Goal: Task Accomplishment & Management: Use online tool/utility

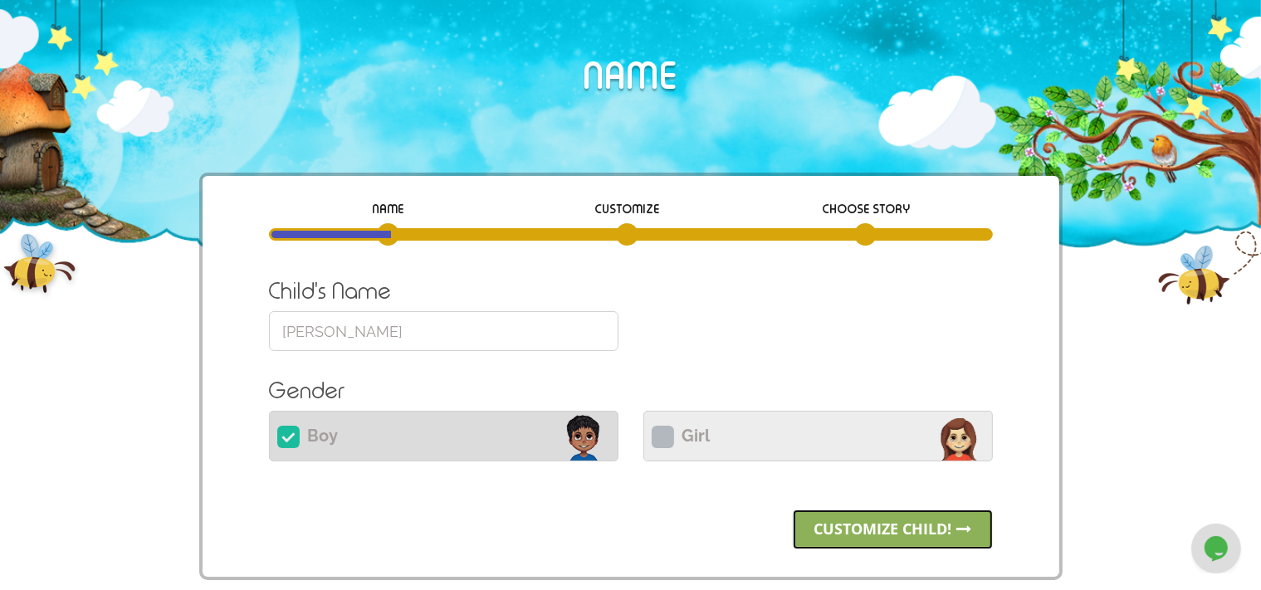
click at [835, 524] on link "Customize child!" at bounding box center [893, 530] width 200 height 40
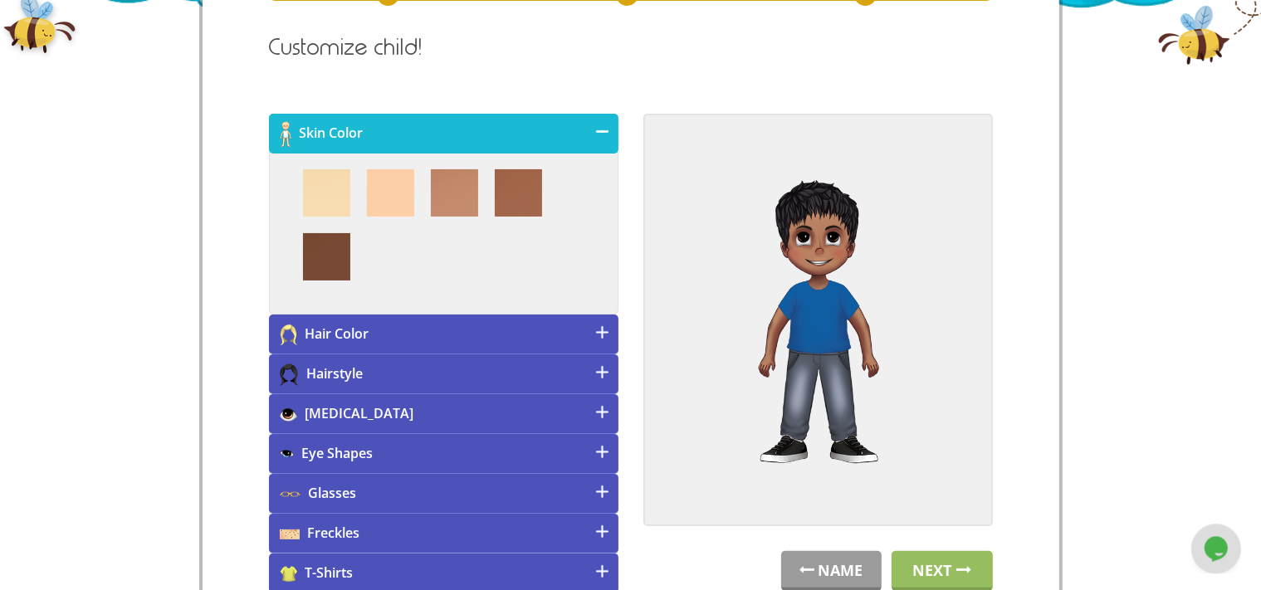
scroll to position [259, 0]
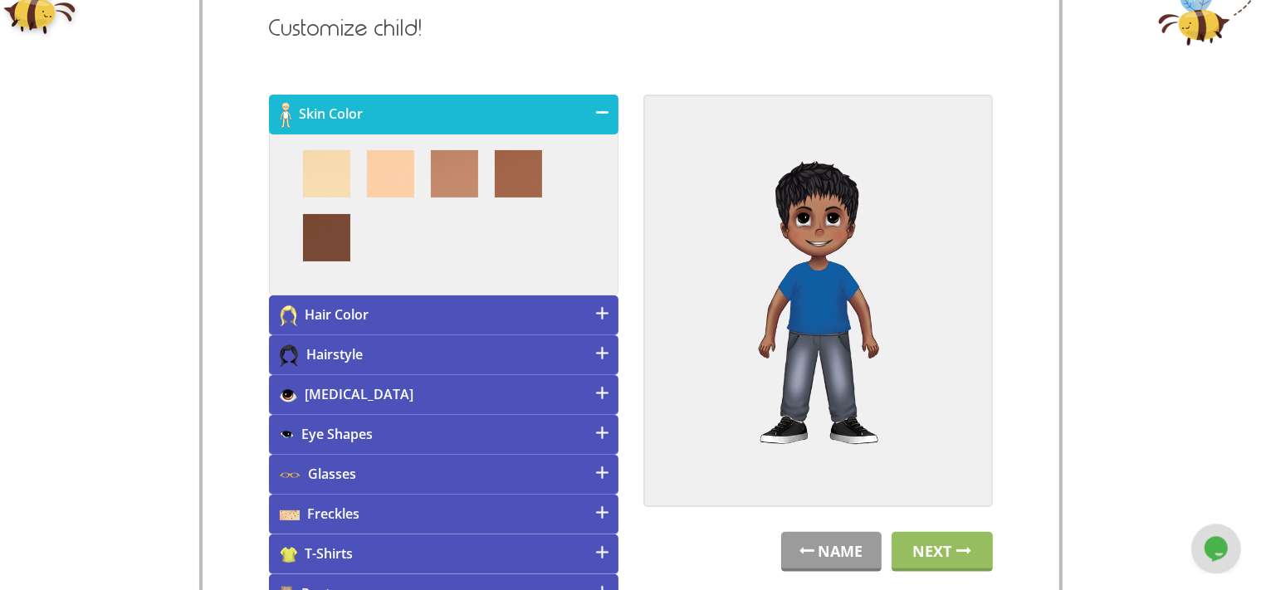
click at [486, 308] on h4 "Hair Color" at bounding box center [443, 316] width 349 height 40
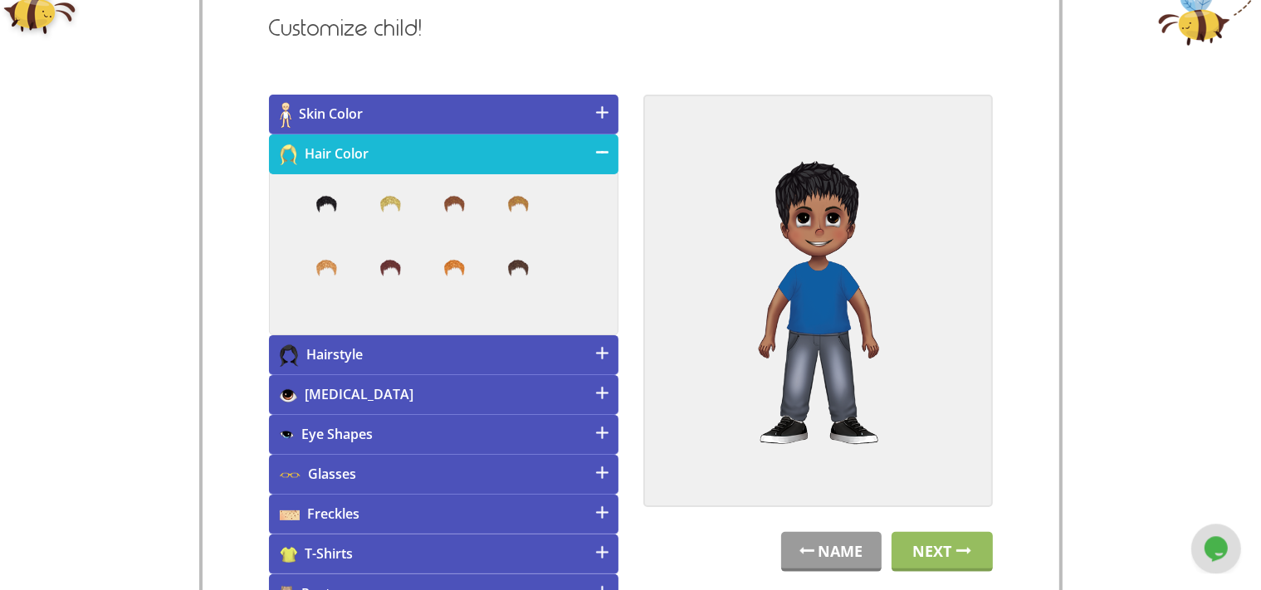
click at [505, 345] on h4 "Hairstyle" at bounding box center [443, 355] width 349 height 40
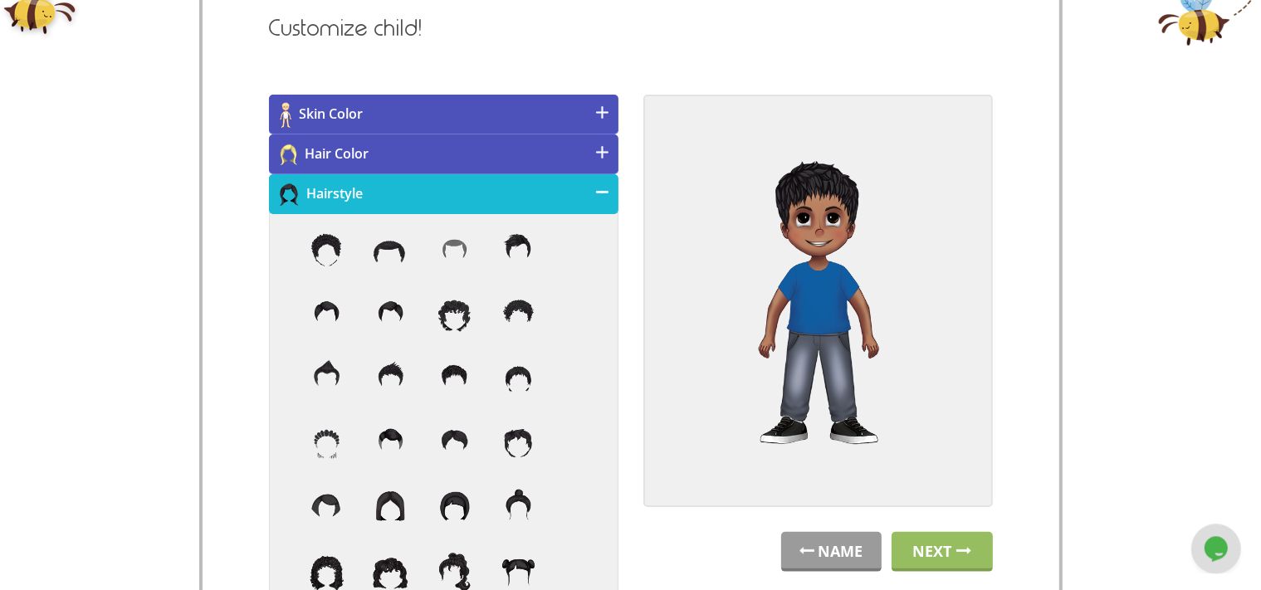
click at [428, 147] on h4 "Hair Color" at bounding box center [443, 154] width 349 height 40
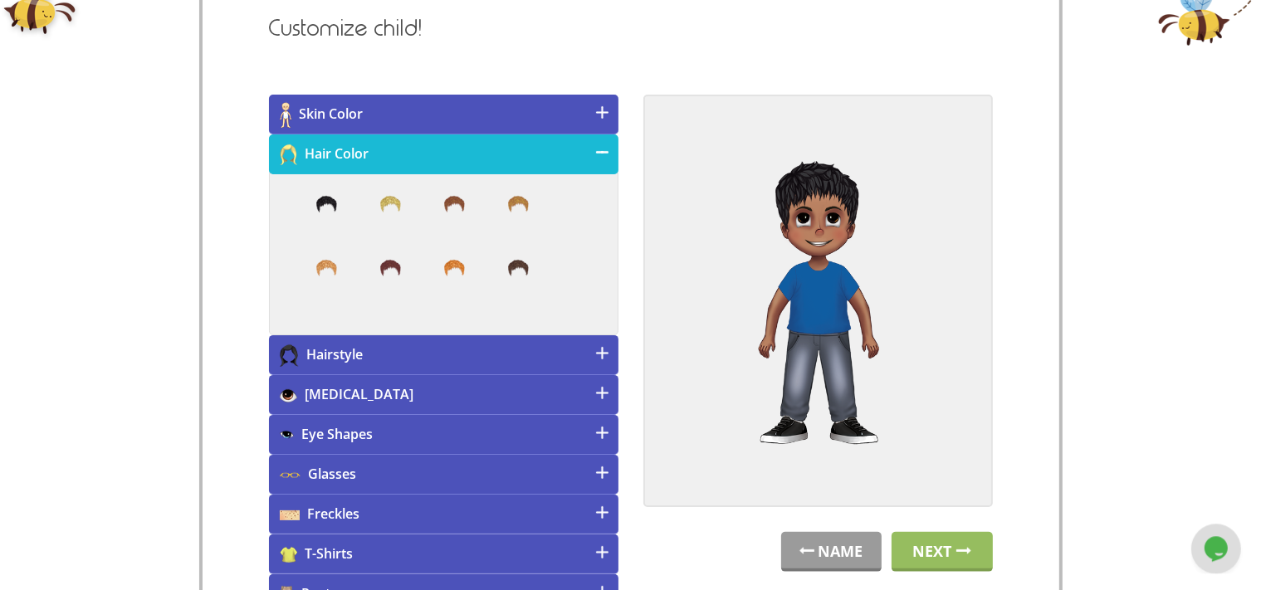
click at [508, 336] on h4 "Hairstyle" at bounding box center [443, 355] width 349 height 40
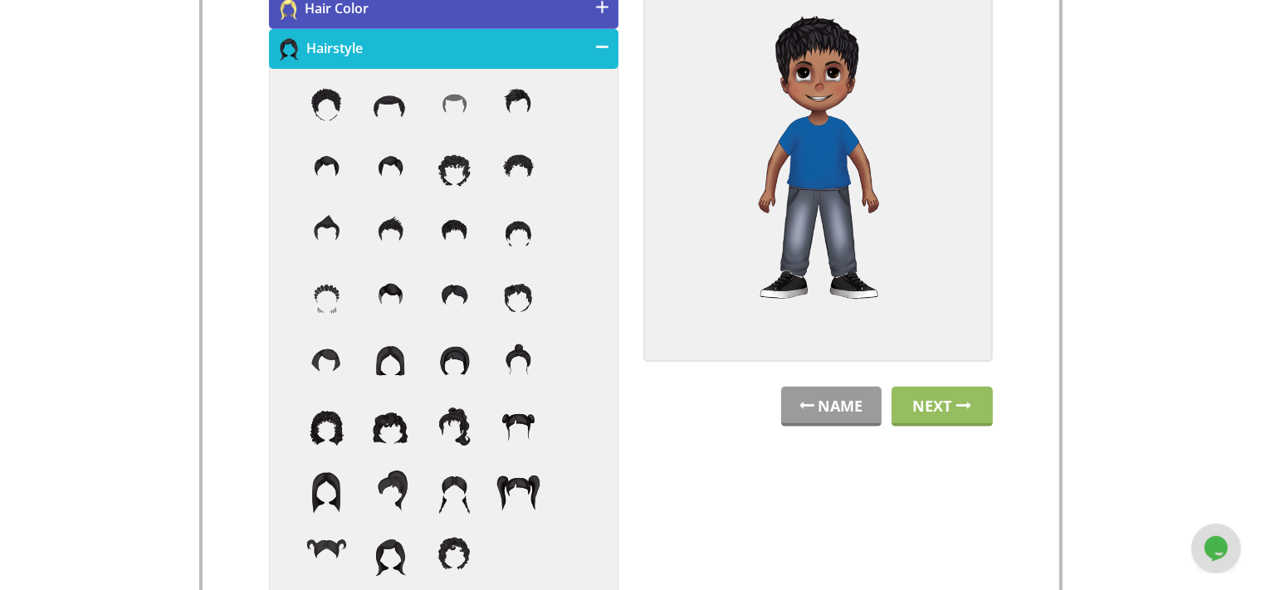
scroll to position [406, 0]
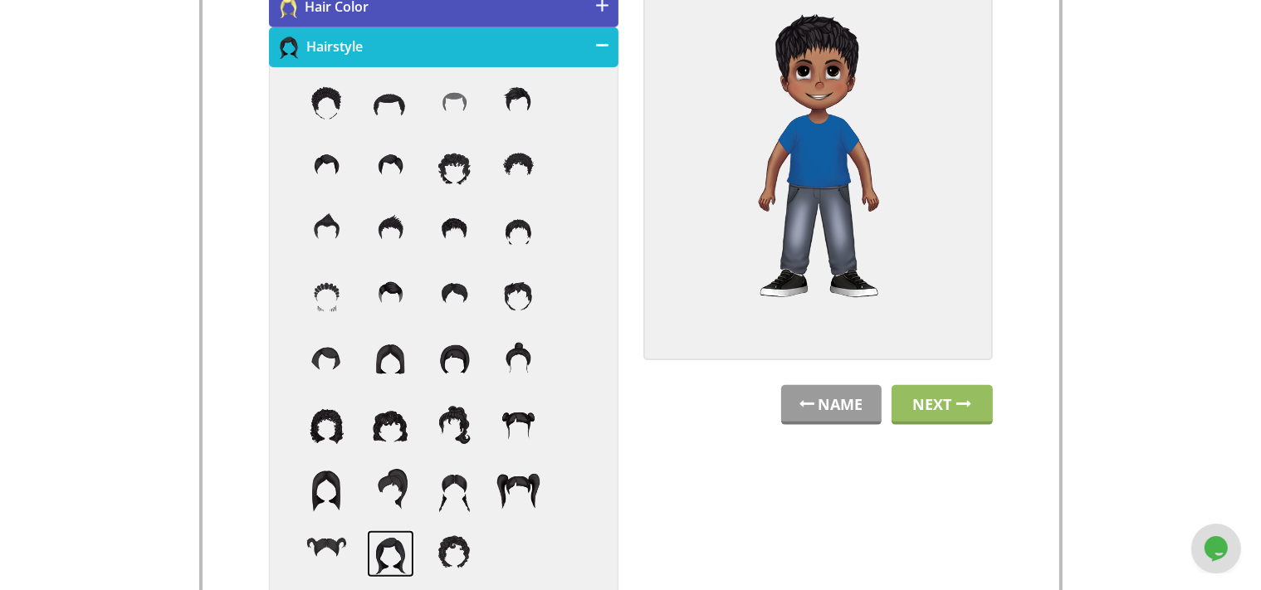
click at [384, 558] on img at bounding box center [390, 553] width 47 height 47
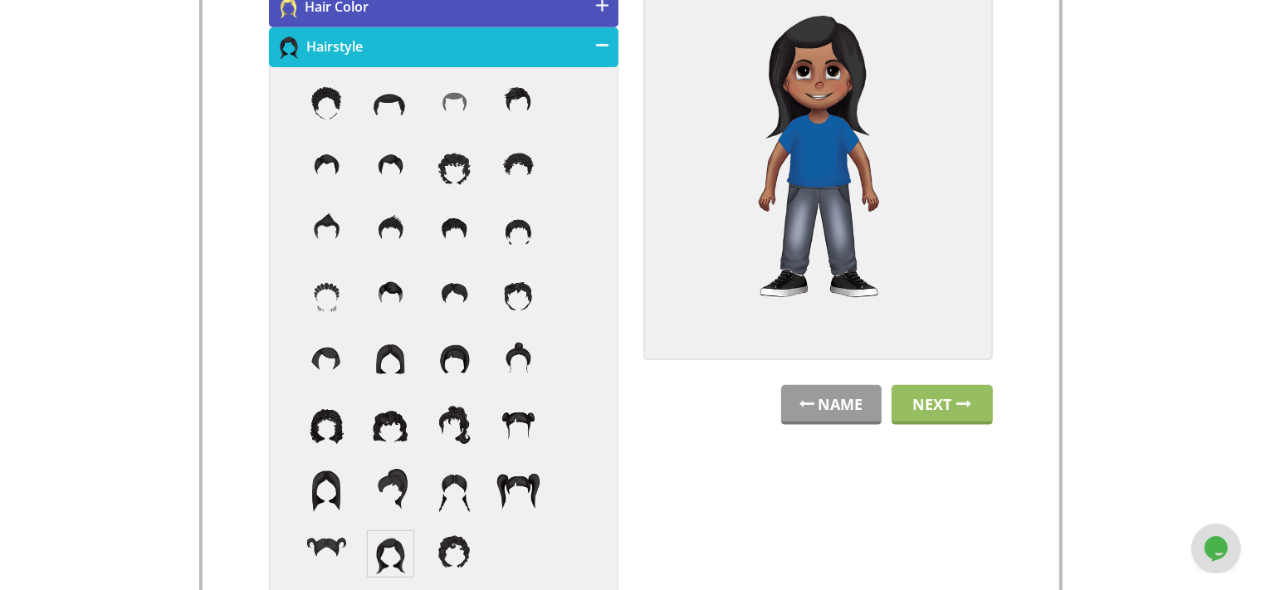
click at [583, 16] on h4 "Hair Color" at bounding box center [443, 8] width 349 height 40
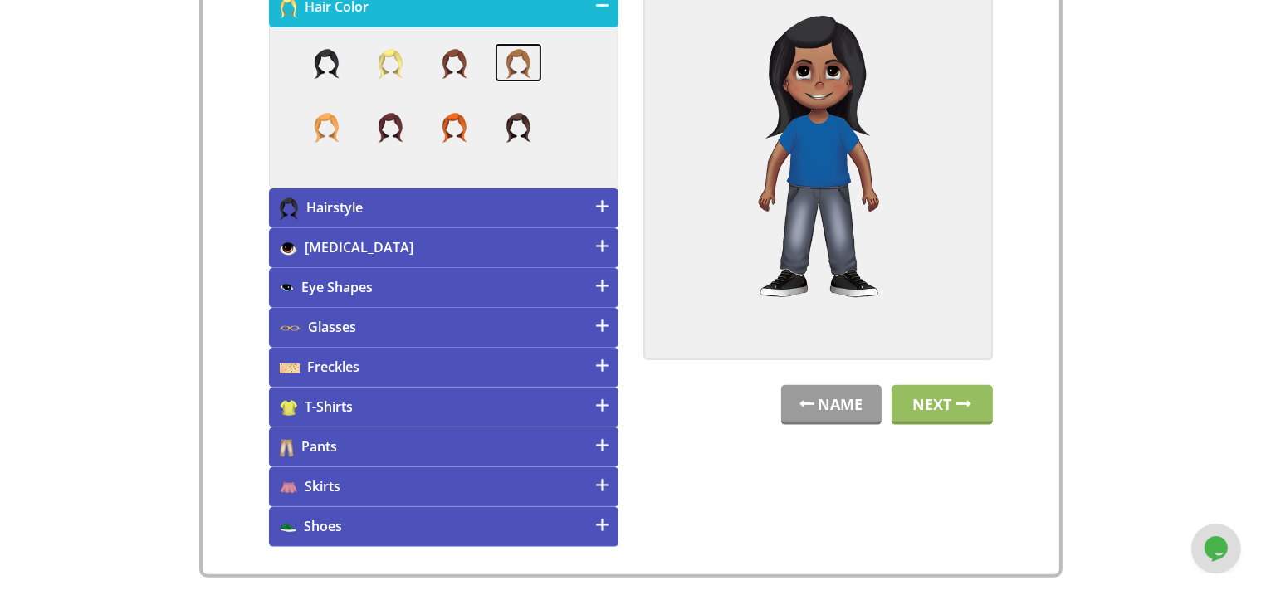
click at [519, 60] on img at bounding box center [518, 63] width 47 height 40
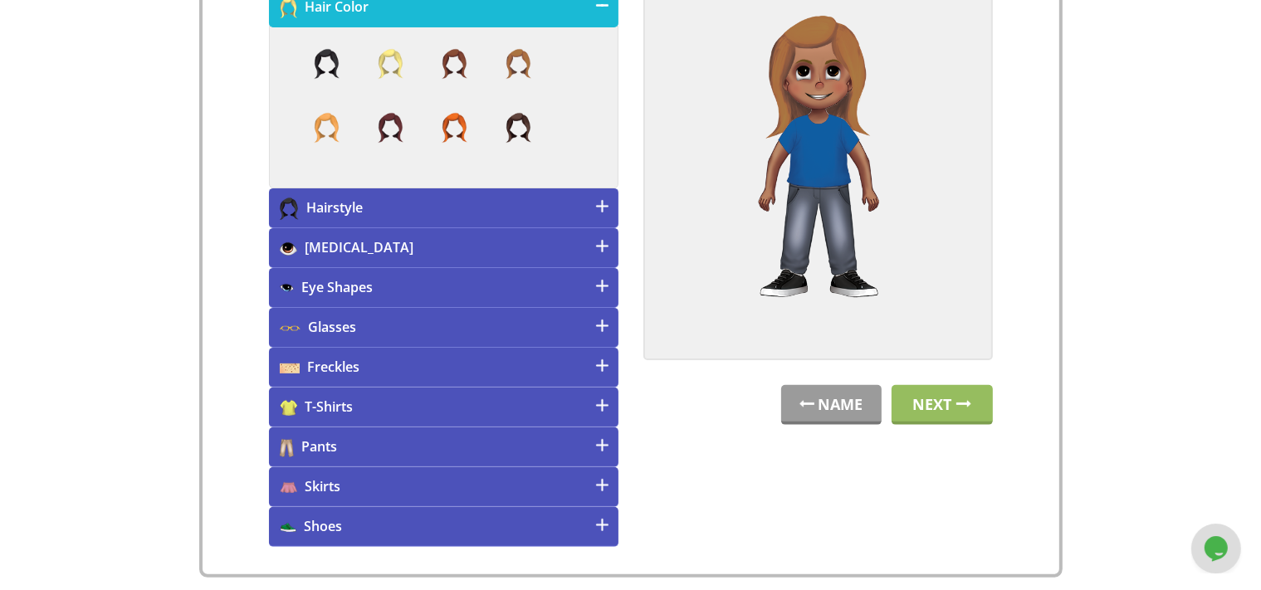
click at [491, 218] on h4 "Hairstyle" at bounding box center [443, 208] width 349 height 40
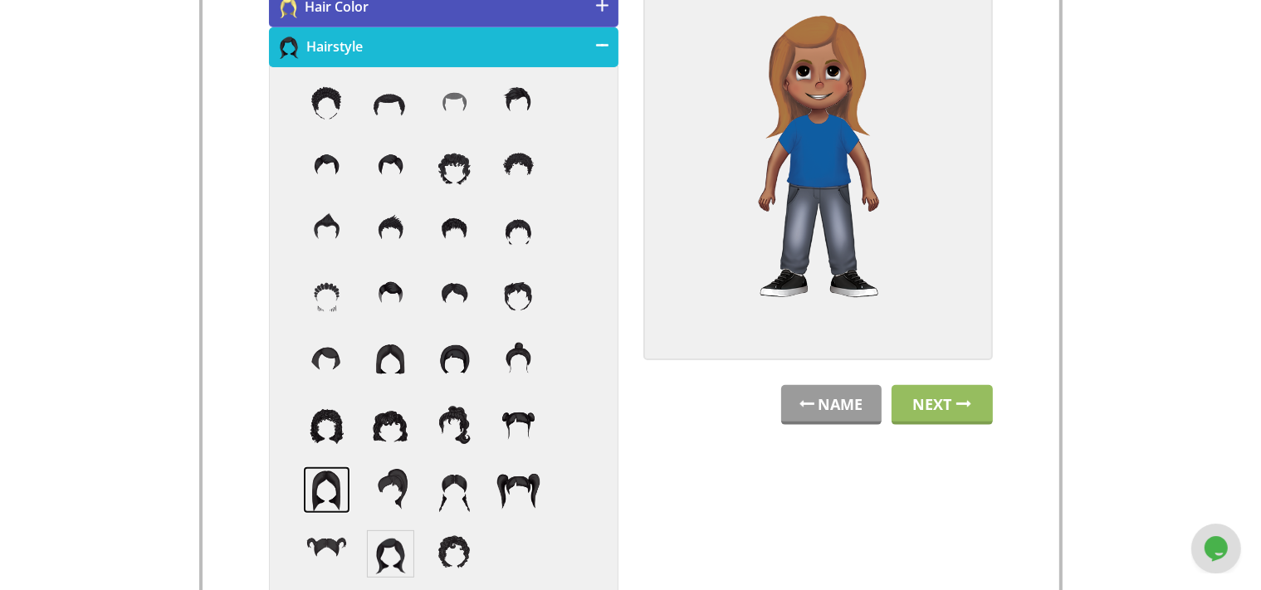
click at [337, 499] on img at bounding box center [326, 490] width 47 height 47
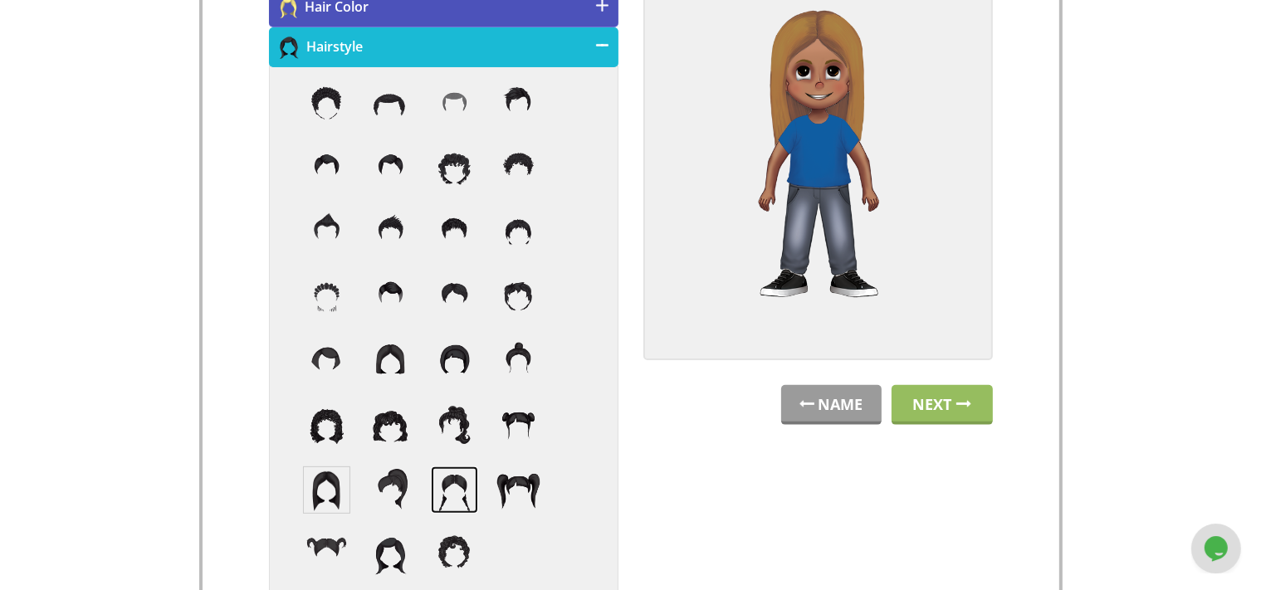
click at [453, 489] on img at bounding box center [454, 490] width 47 height 47
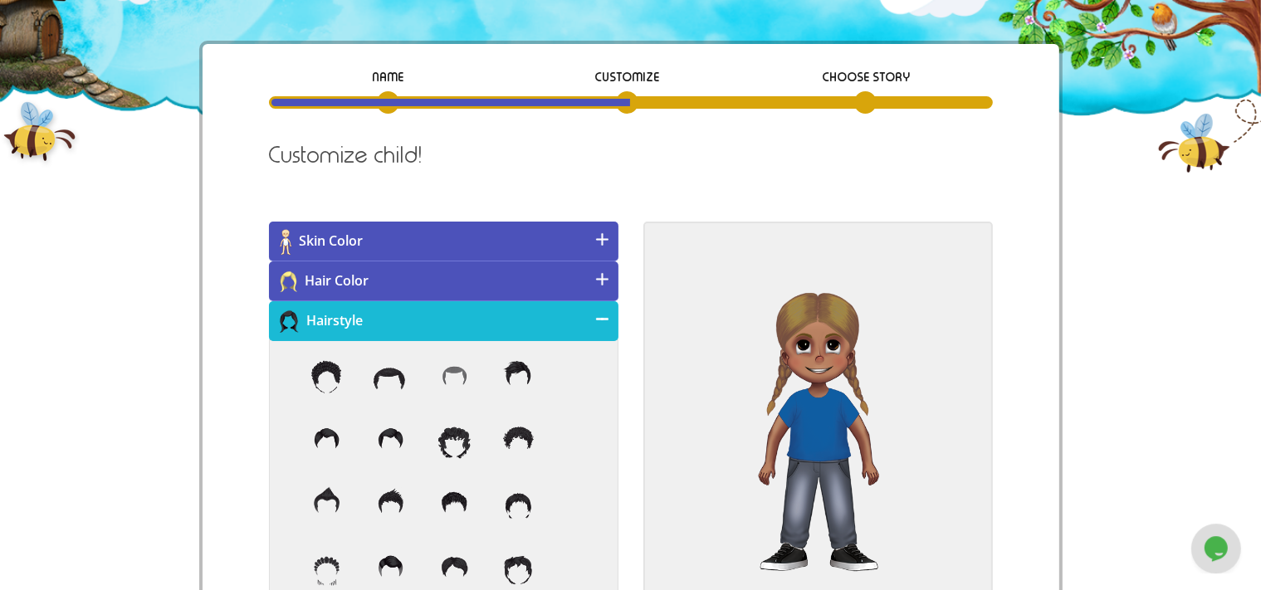
scroll to position [88, 0]
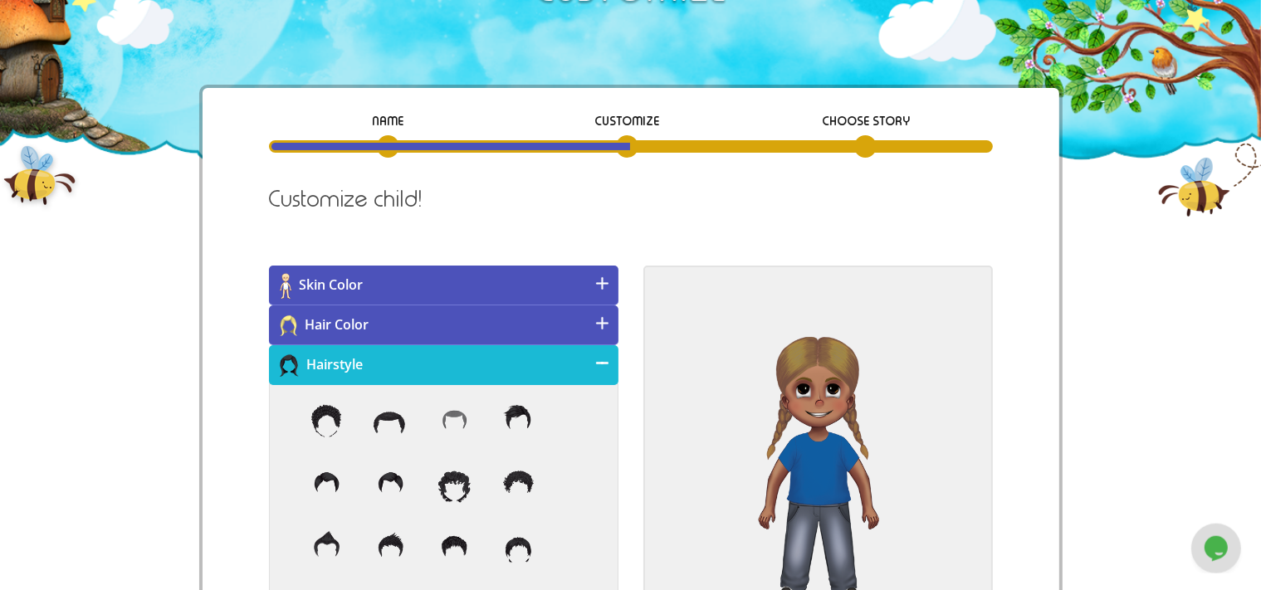
click at [533, 319] on h4 "Hair Color" at bounding box center [443, 325] width 349 height 40
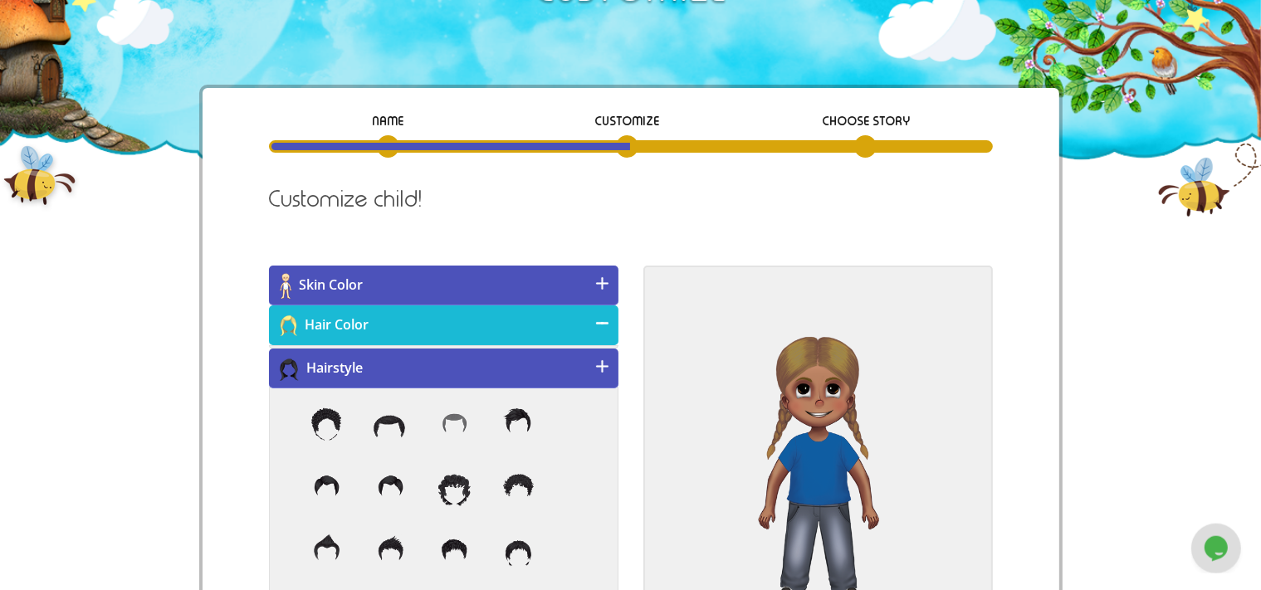
click at [533, 319] on h4 "Hair Color" at bounding box center [443, 325] width 349 height 40
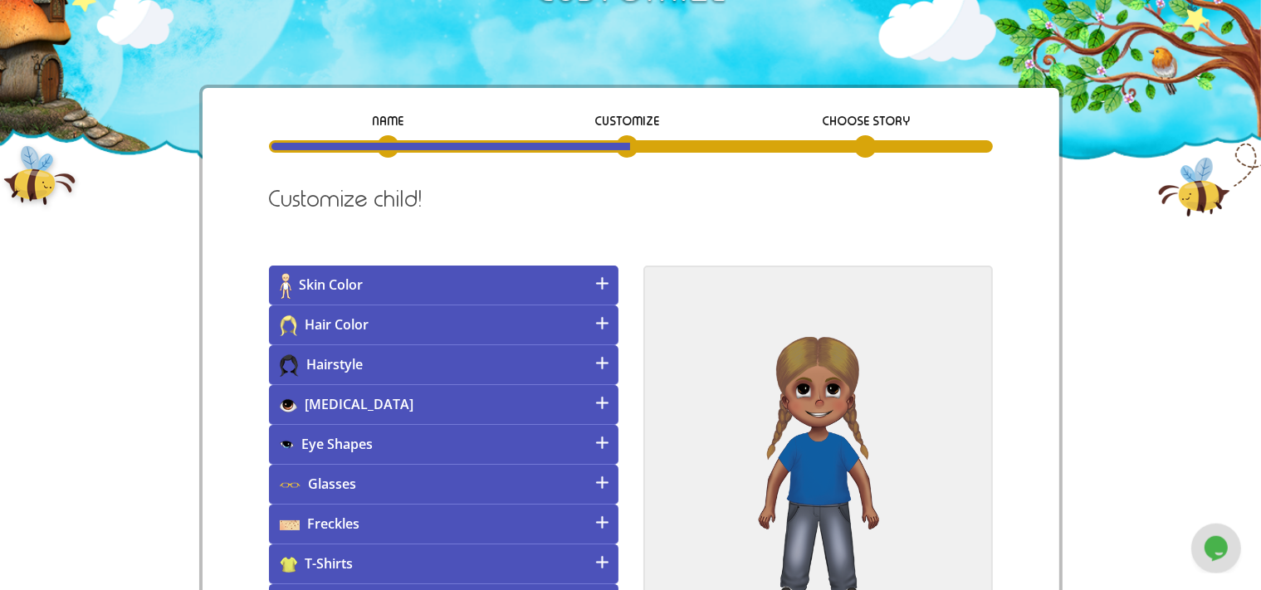
click at [535, 315] on h4 "Hair Color" at bounding box center [443, 325] width 349 height 40
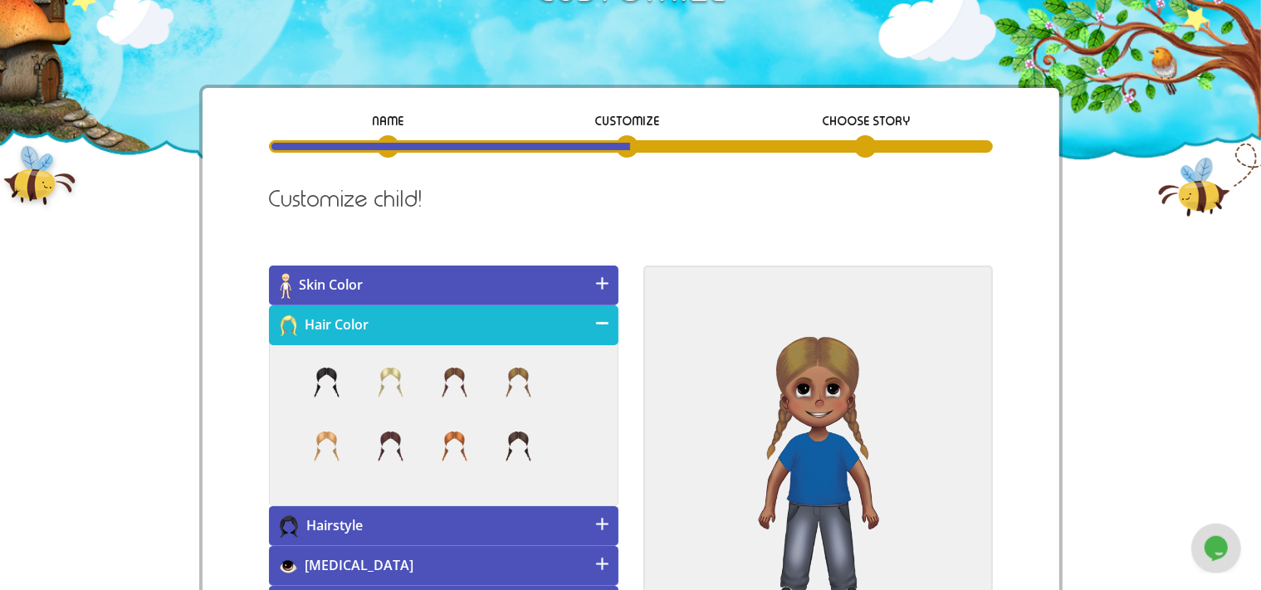
click at [563, 521] on h4 "Hairstyle" at bounding box center [443, 526] width 349 height 40
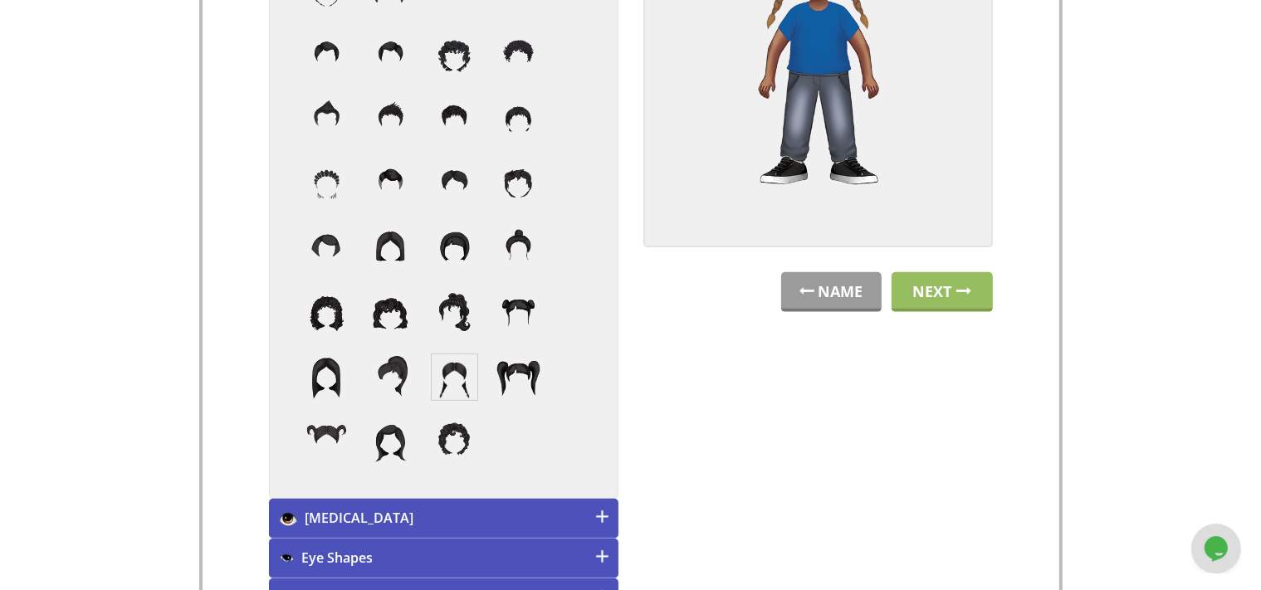
scroll to position [521, 0]
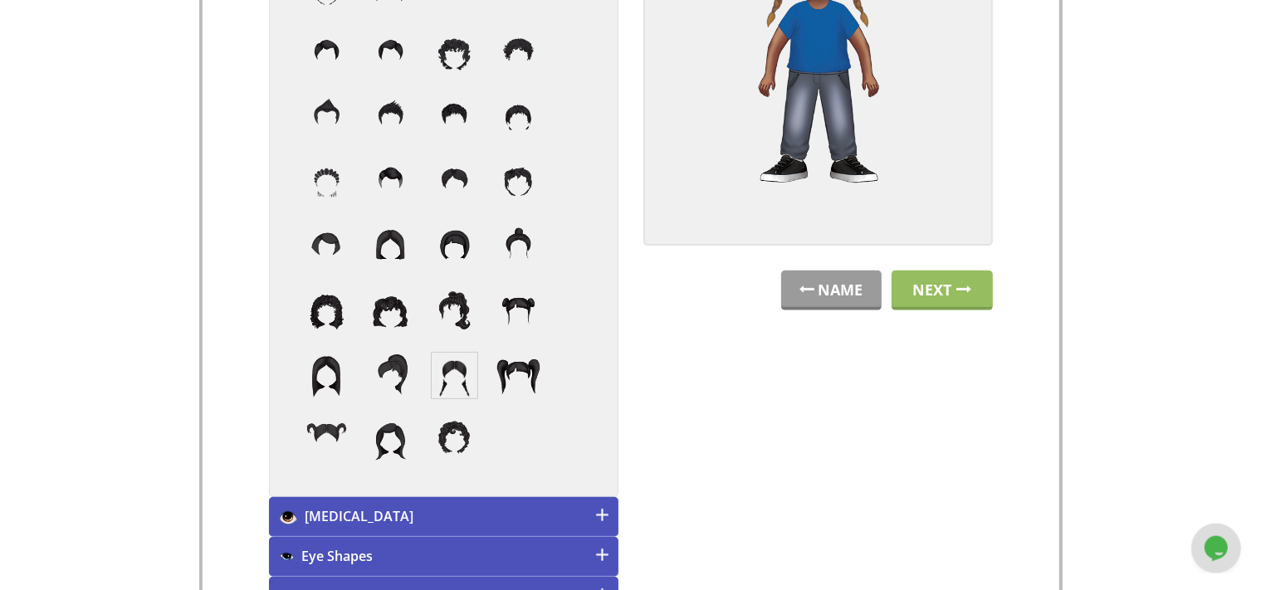
click at [1170, 232] on div "NAME CUSTOMIZE Choose Story Child's Name [PERSON_NAME] Please provide a name of…" at bounding box center [630, 324] width 1261 height 1344
